Goal: Task Accomplishment & Management: Manage account settings

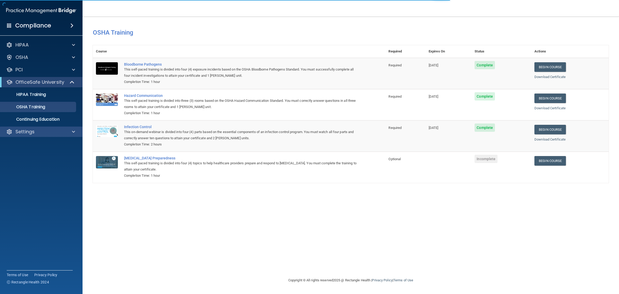
click at [45, 128] on div "Settings" at bounding box center [41, 131] width 83 height 10
click at [69, 130] on div at bounding box center [72, 132] width 13 height 6
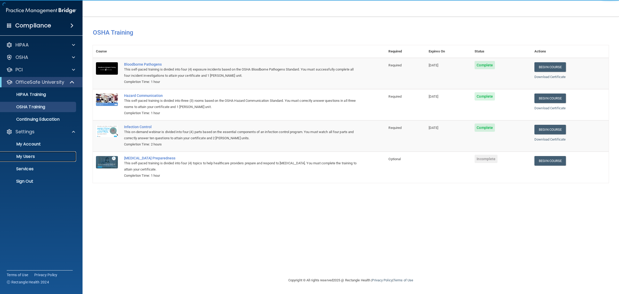
click at [53, 157] on p "My Users" at bounding box center [38, 156] width 70 height 5
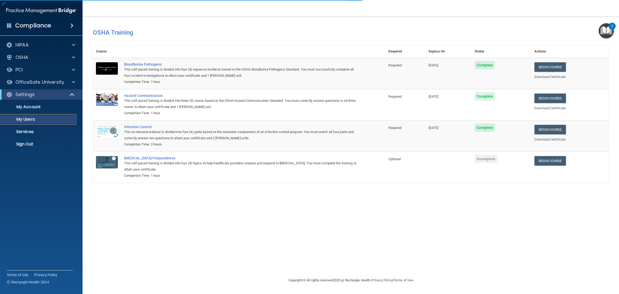
select select "20"
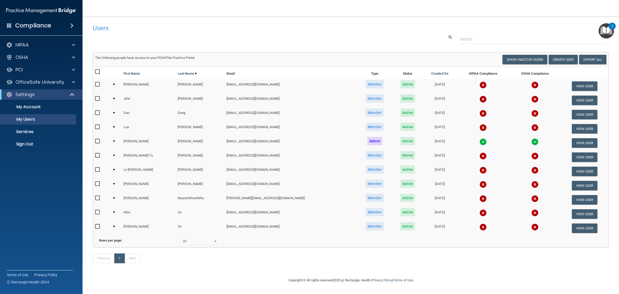
click at [94, 170] on td at bounding box center [101, 171] width 17 height 14
click at [97, 169] on input "checkbox" at bounding box center [98, 169] width 6 height 4
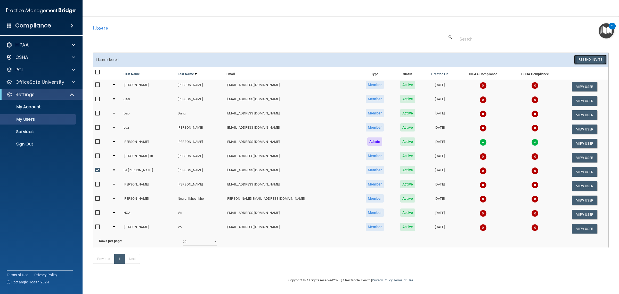
click at [583, 60] on button "Resend Invite" at bounding box center [591, 60] width 32 height 10
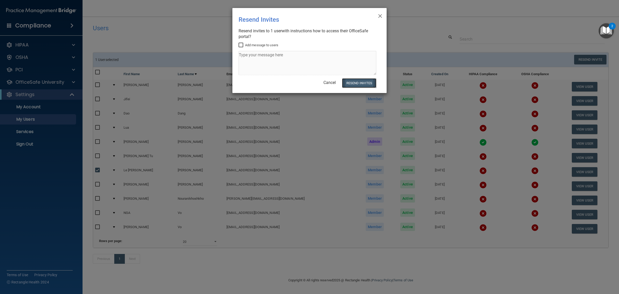
click at [351, 85] on button "Resend Invites" at bounding box center [359, 83] width 34 height 10
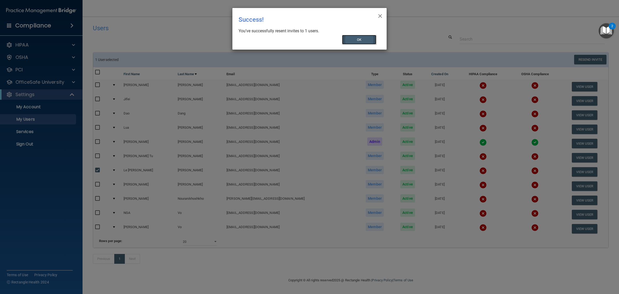
click at [371, 37] on button "OK" at bounding box center [359, 40] width 35 height 10
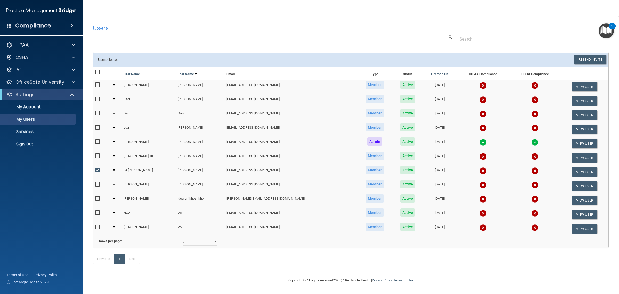
click at [97, 170] on input "checkbox" at bounding box center [98, 170] width 6 height 4
checkbox input "false"
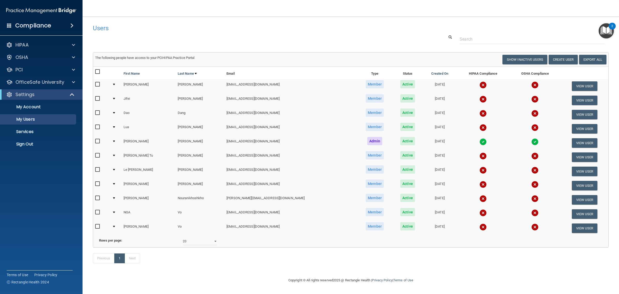
click at [215, 34] on div at bounding box center [351, 39] width 524 height 10
click at [177, 30] on h4 "Users" at bounding box center [242, 28] width 298 height 7
click at [44, 119] on p "My Users" at bounding box center [38, 119] width 70 height 5
click at [50, 106] on p "My Account" at bounding box center [38, 106] width 70 height 5
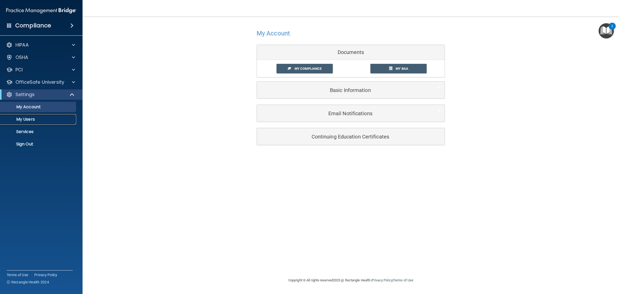
click at [44, 114] on link "My Users" at bounding box center [35, 119] width 81 height 10
select select "20"
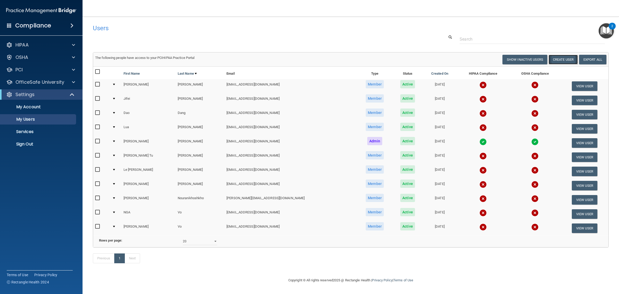
click at [563, 59] on button "Create User" at bounding box center [563, 60] width 29 height 10
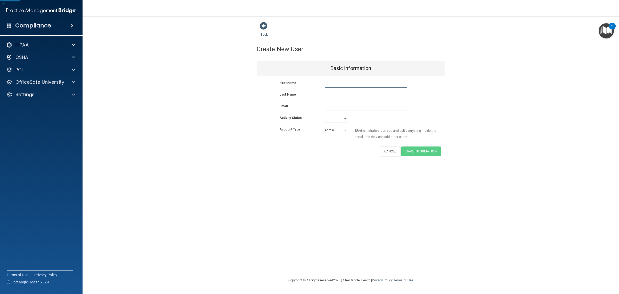
click at [363, 84] on input "text" at bounding box center [366, 84] width 82 height 8
click at [356, 78] on div "First Name Last Name Email Activity Status Active Inactive Account Type Practic…" at bounding box center [351, 118] width 188 height 84
click at [354, 80] on input "text" at bounding box center [366, 84] width 82 height 8
paste input "Niluopaer"
click at [495, 73] on div "Back Create New User Basic Information First Name [PERSON_NAME] Last Name Email…" at bounding box center [351, 91] width 516 height 138
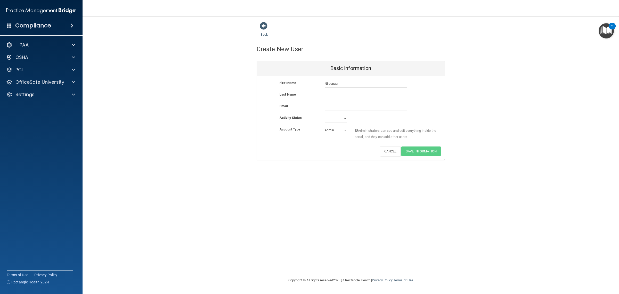
click at [334, 96] on input "text" at bounding box center [366, 95] width 82 height 8
paste input "Aximu"
type input "Aximu"
click at [330, 108] on input "email" at bounding box center [366, 107] width 82 height 8
drag, startPoint x: 533, startPoint y: 54, endPoint x: 527, endPoint y: 40, distance: 14.7
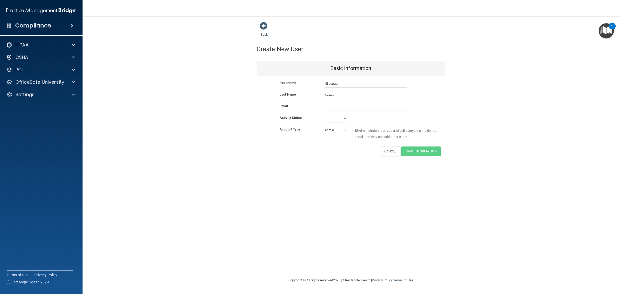
click at [532, 53] on div "Back Create New User Basic Information First Name [PERSON_NAME] Last Name Aximu…" at bounding box center [351, 91] width 516 height 138
click at [344, 104] on input "email" at bounding box center [366, 107] width 82 height 8
paste input "[EMAIL_ADDRESS][DOMAIN_NAME]"
type input "[EMAIL_ADDRESS][DOMAIN_NAME]"
click at [293, 108] on div "Email" at bounding box center [298, 107] width 37 height 9
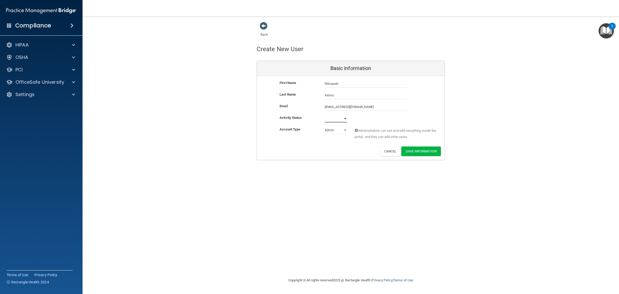
click at [345, 119] on select "Active Inactive" at bounding box center [336, 119] width 22 height 8
select select "active"
click at [325, 115] on select "Active Inactive" at bounding box center [336, 119] width 22 height 8
click at [347, 130] on select "Admin Member" at bounding box center [336, 130] width 22 height 8
select select "practice_member"
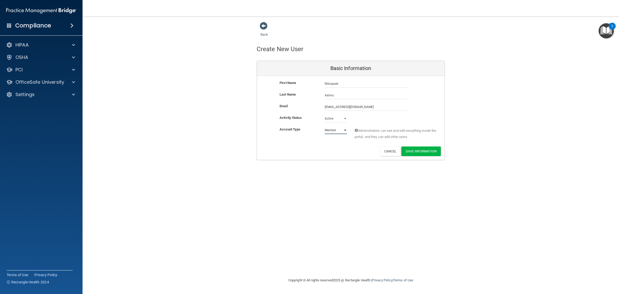
click at [325, 126] on select "Admin Member" at bounding box center [336, 130] width 22 height 8
click at [422, 152] on button "Save Information" at bounding box center [421, 151] width 39 height 10
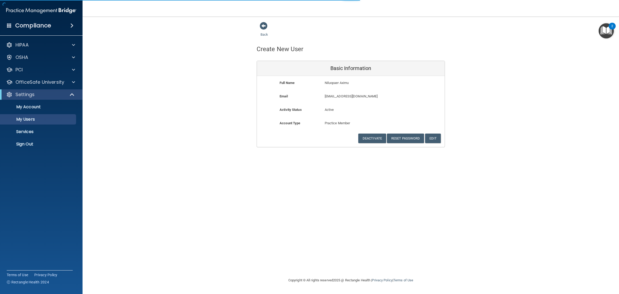
select select "20"
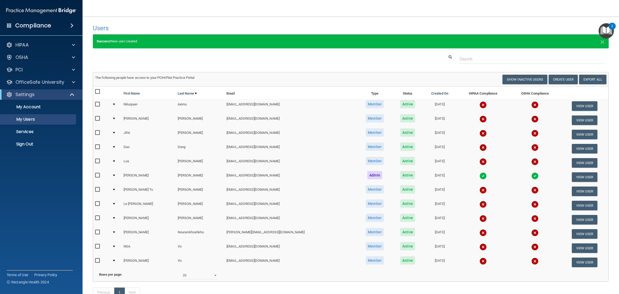
click at [100, 91] on input "checkbox" at bounding box center [98, 92] width 6 height 4
checkbox input "true"
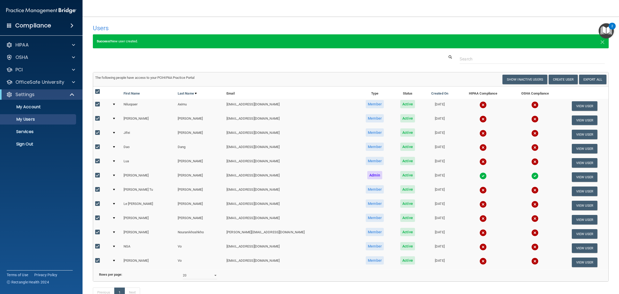
checkbox input "true"
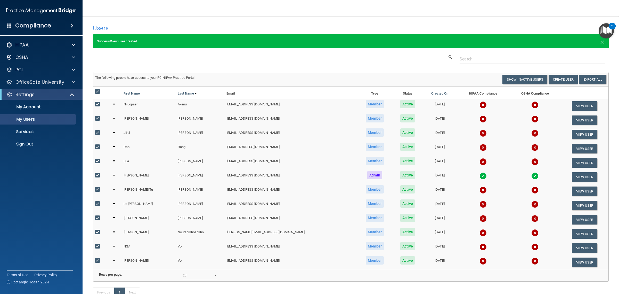
checkbox input "true"
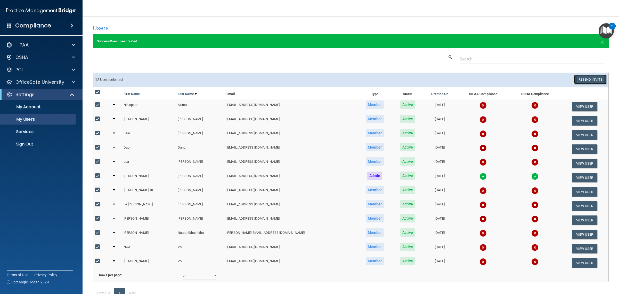
click at [591, 81] on button "Resend Invite" at bounding box center [591, 80] width 32 height 10
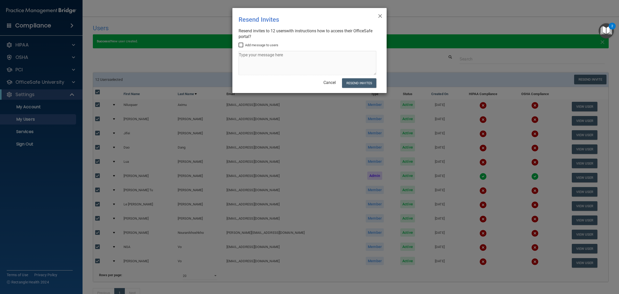
click at [242, 44] on input "Add message to users" at bounding box center [242, 45] width 6 height 4
checkbox input "true"
click at [267, 56] on textarea at bounding box center [308, 63] width 138 height 24
click at [259, 61] on textarea at bounding box center [308, 63] width 138 height 24
click at [261, 59] on textarea at bounding box center [308, 63] width 138 height 24
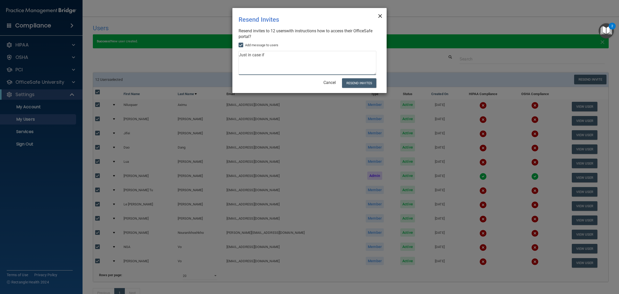
type textarea "Just in case if"
click at [379, 15] on span "×" at bounding box center [380, 15] width 5 height 10
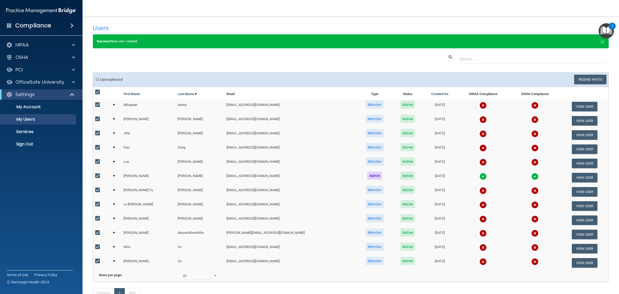
click at [97, 90] on input "checkbox" at bounding box center [98, 92] width 6 height 4
checkbox input "false"
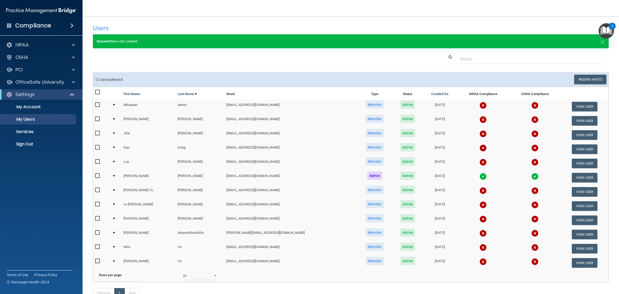
checkbox input "false"
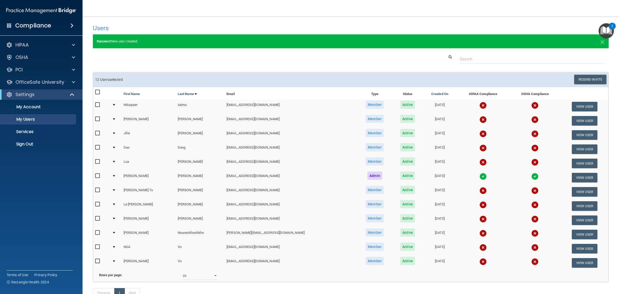
checkbox input "false"
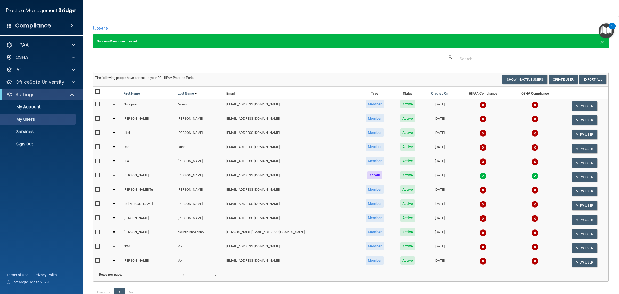
click at [97, 87] on th at bounding box center [101, 92] width 17 height 12
click at [97, 90] on input "checkbox" at bounding box center [98, 92] width 6 height 4
checkbox input "true"
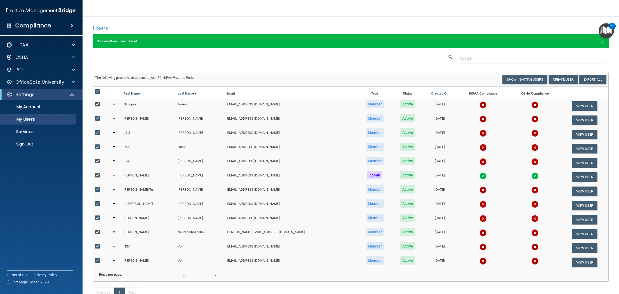
checkbox input "true"
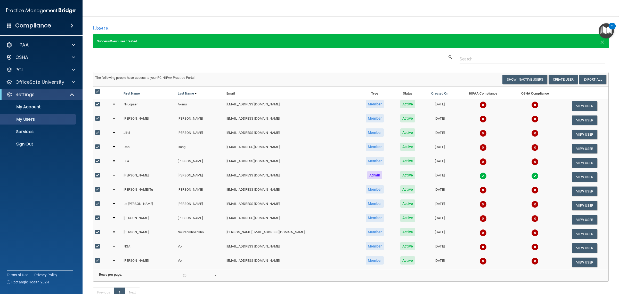
checkbox input "true"
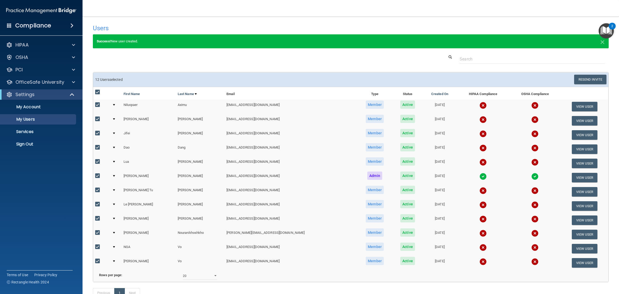
click at [97, 204] on input "checkbox" at bounding box center [98, 204] width 6 height 4
checkbox input "false"
click at [583, 79] on button "Resend Invite" at bounding box center [591, 80] width 32 height 10
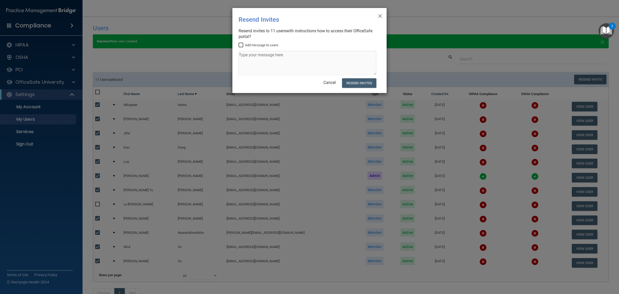
click at [256, 47] on label "Add message to users" at bounding box center [259, 45] width 40 height 6
click at [245, 47] on input "Add message to users" at bounding box center [242, 45] width 6 height 4
checkbox input "true"
click at [252, 59] on textarea at bounding box center [308, 63] width 138 height 24
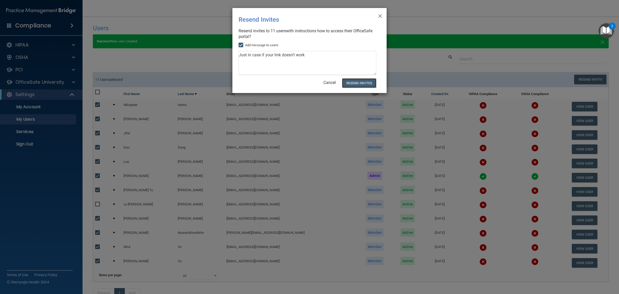
drag, startPoint x: 351, startPoint y: 83, endPoint x: 292, endPoint y: 67, distance: 61.0
click at [292, 67] on div "× Close Resend Invites There was an error while sending the invitations ... Res…" at bounding box center [310, 50] width 154 height 85
click at [314, 58] on textarea "Just in case if your link doesn't work" at bounding box center [308, 63] width 138 height 24
click at [323, 57] on textarea "Just in case if your link doesn't work" at bounding box center [308, 63] width 138 height 24
type textarea "Just in case if your link doesn't work."
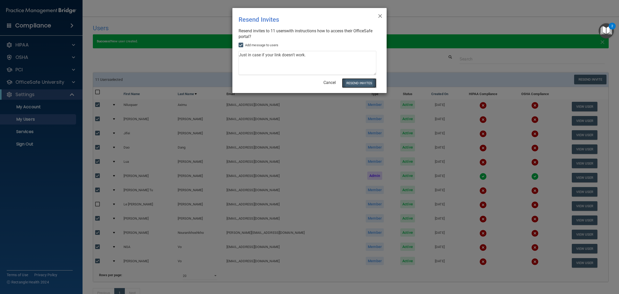
click at [359, 83] on button "Resend Invites" at bounding box center [359, 83] width 34 height 10
